Goal: Navigation & Orientation: Find specific page/section

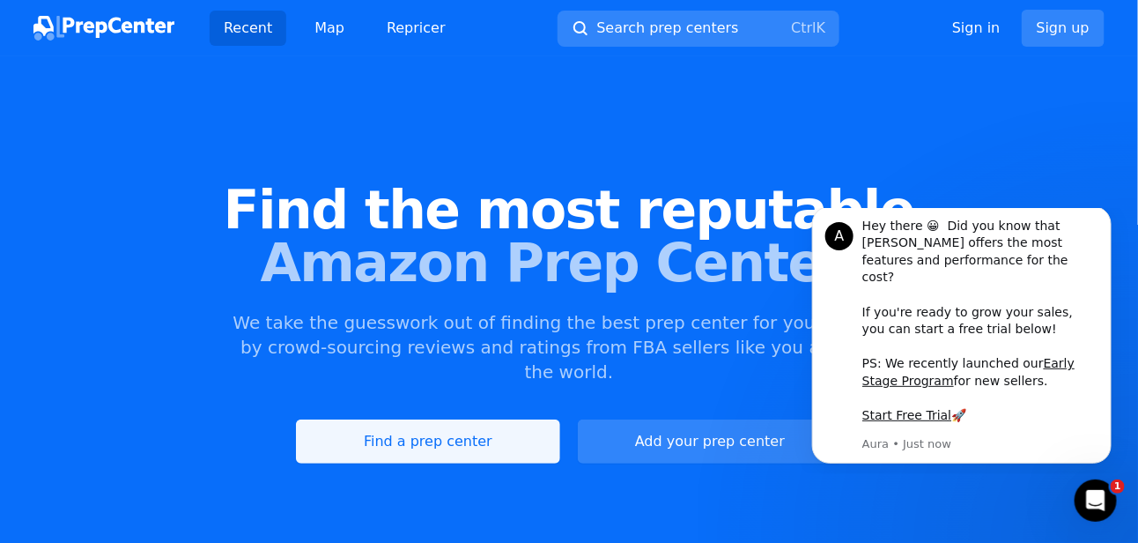
click at [528, 423] on link "Find a prep center" at bounding box center [428, 441] width 264 height 44
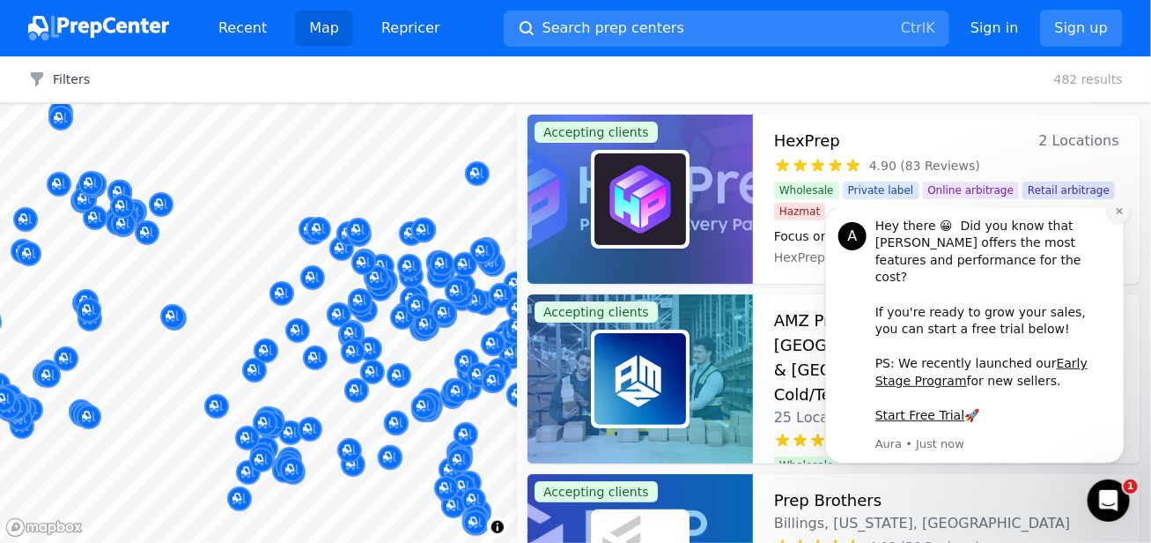
click at [1121, 213] on icon "Dismiss notification" at bounding box center [1118, 210] width 6 height 6
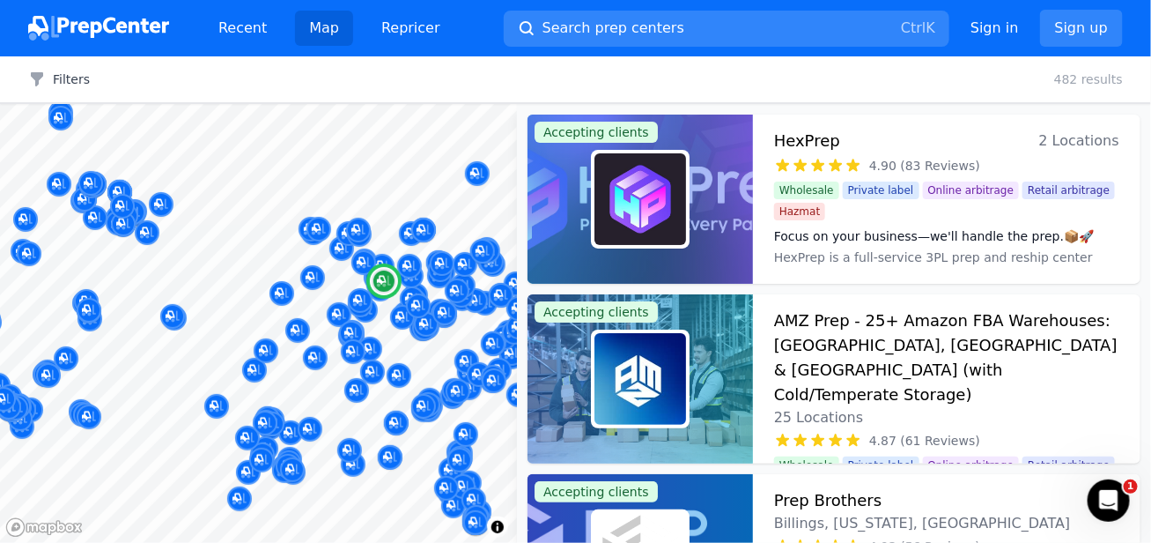
click at [884, 183] on span "Private label" at bounding box center [881, 190] width 77 height 18
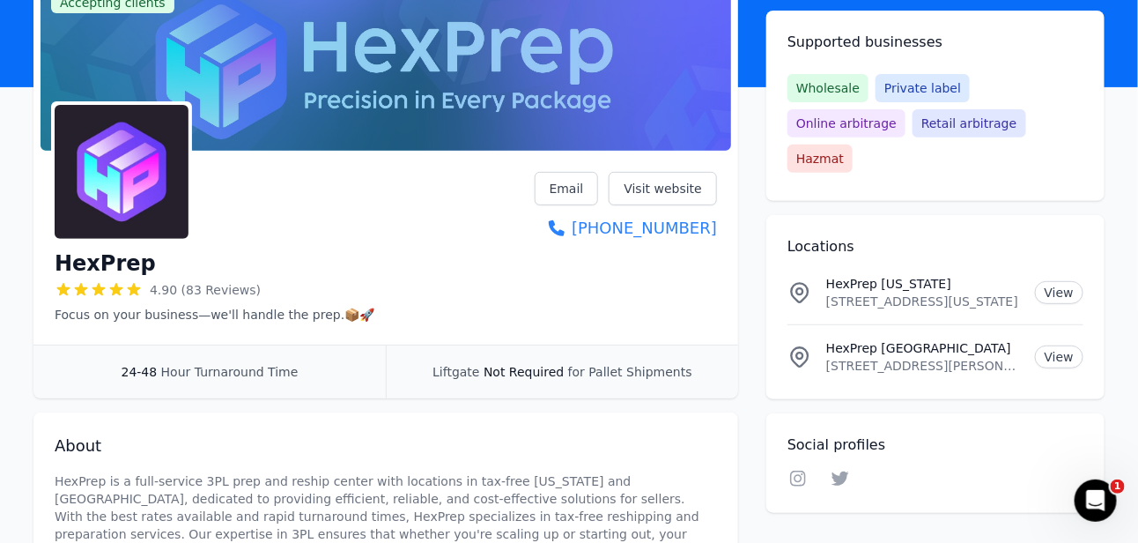
scroll to position [176, 0]
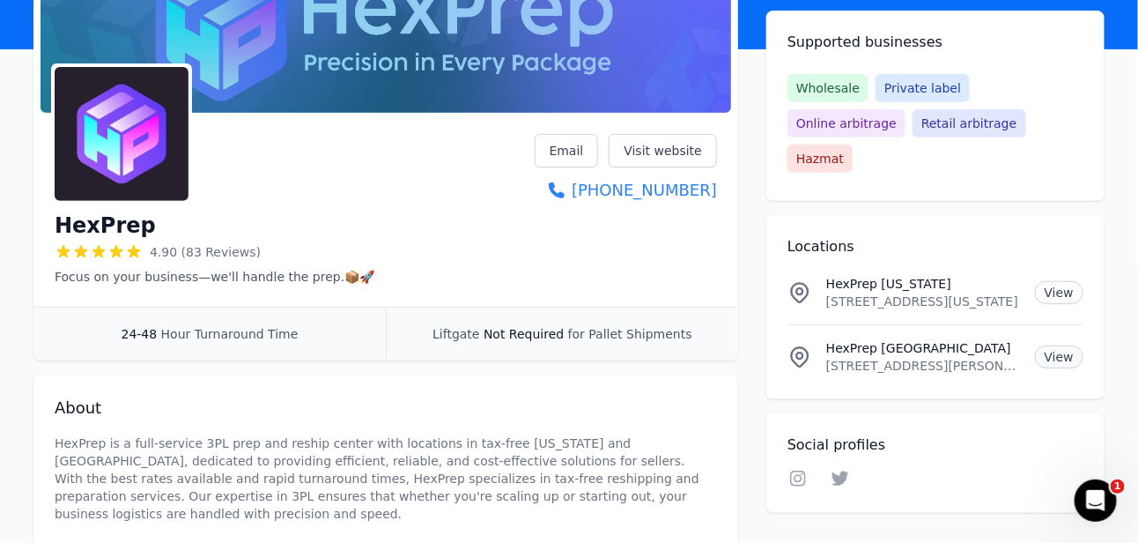
click at [1062, 345] on link "View" at bounding box center [1059, 356] width 48 height 23
click at [662, 146] on link "Visit website" at bounding box center [663, 150] width 108 height 33
